Goal: Contribute content

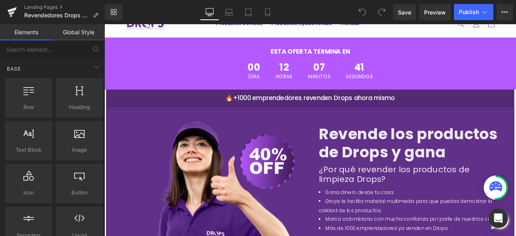
scroll to position [1268, 0]
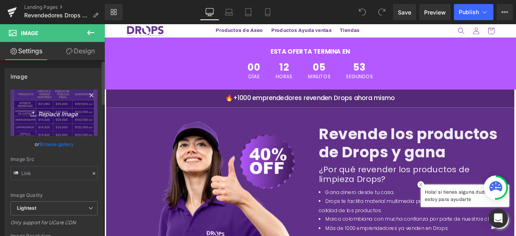
click at [51, 115] on icon "Replace Image" at bounding box center [54, 113] width 64 height 10
type input "C:\fakepath\c8ad3fda-6d8d-47bb-8994-5d8a9ebd1618.png"
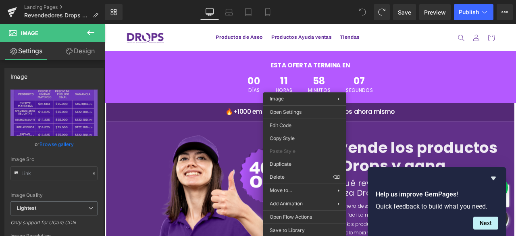
scroll to position [1188, 0]
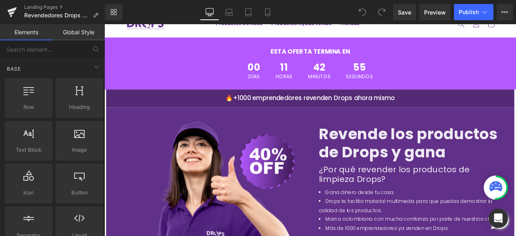
scroll to position [1283, 0]
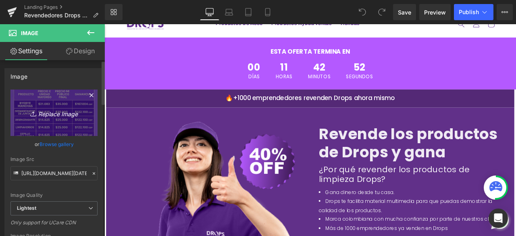
click at [53, 115] on icon "Replace Image" at bounding box center [54, 113] width 64 height 10
type input "C:\fakepath\c8ad3fda-6d8d-47bb-8994-5d8a9ebd1618.png"
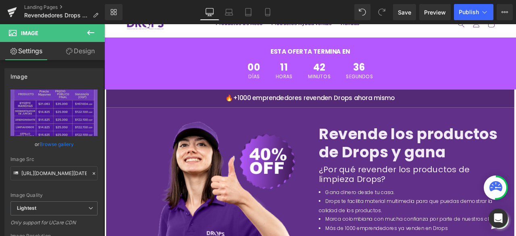
scroll to position [1404, 0]
click at [486, 14] on icon at bounding box center [484, 12] width 8 height 8
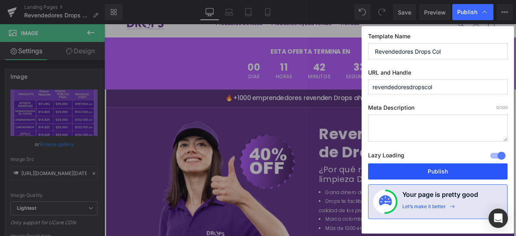
click at [433, 167] on button "Publish" at bounding box center [437, 171] width 139 height 16
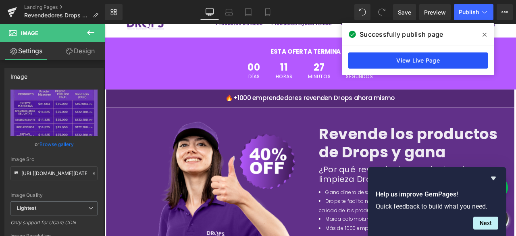
click at [433, 60] on link "View Live Page" at bounding box center [417, 60] width 139 height 16
